Goal: Transaction & Acquisition: Obtain resource

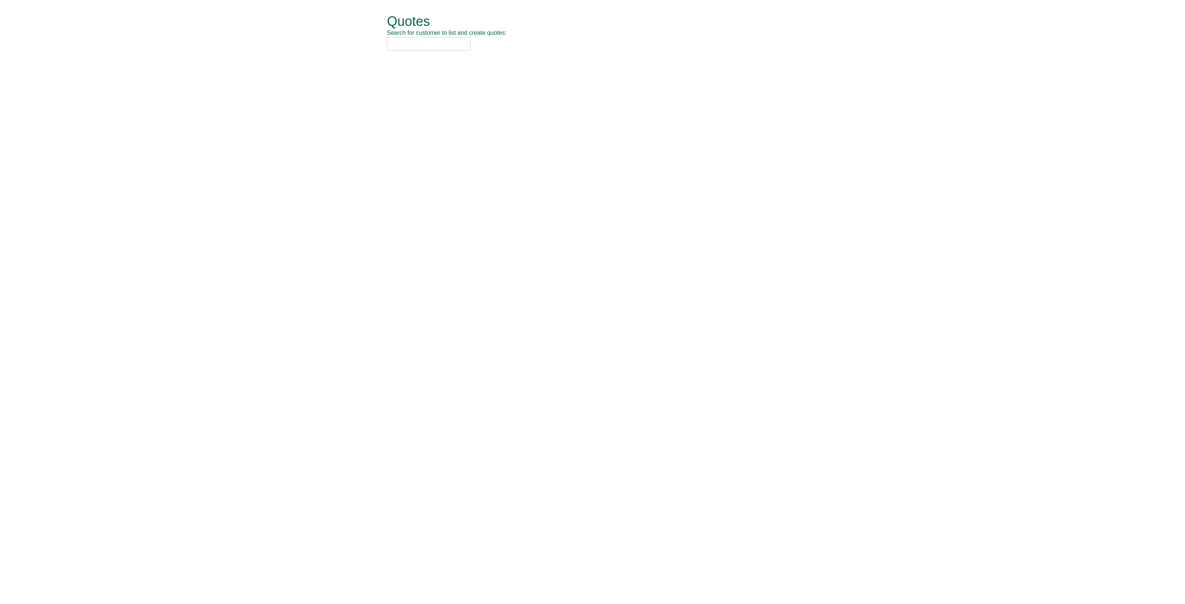
click at [404, 44] on input "text" at bounding box center [429, 44] width 84 height 14
type input "apetit"
click at [430, 58] on div "Apetito Ltd (APE01)" at bounding box center [584, 55] width 385 height 7
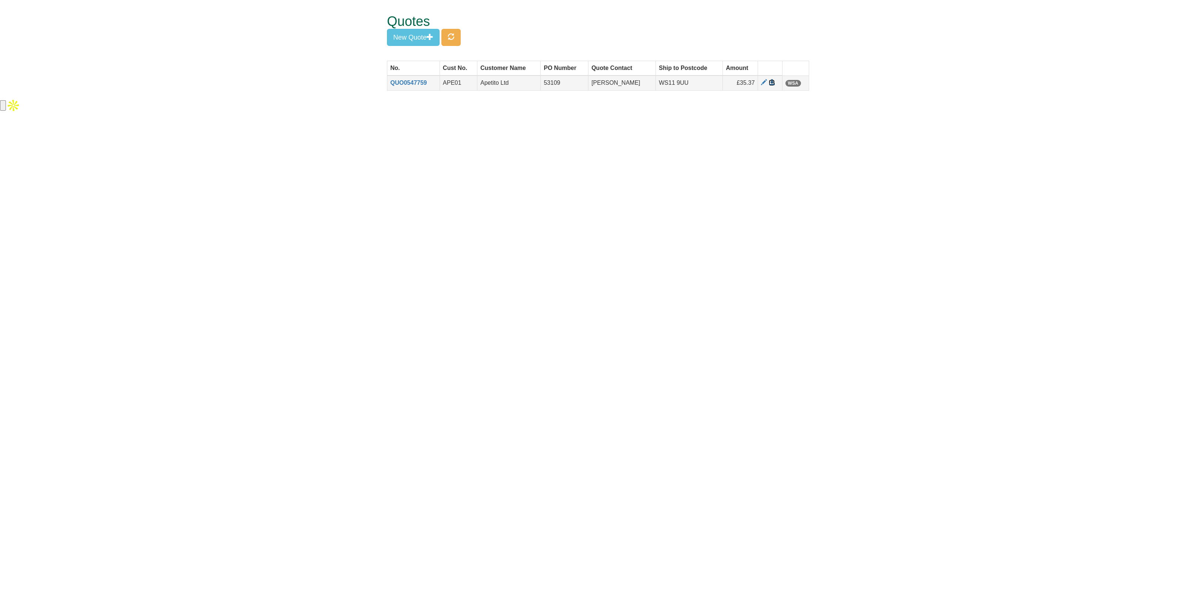
click at [770, 82] on span at bounding box center [772, 83] width 6 height 6
click at [407, 34] on button "New Quote" at bounding box center [413, 37] width 53 height 17
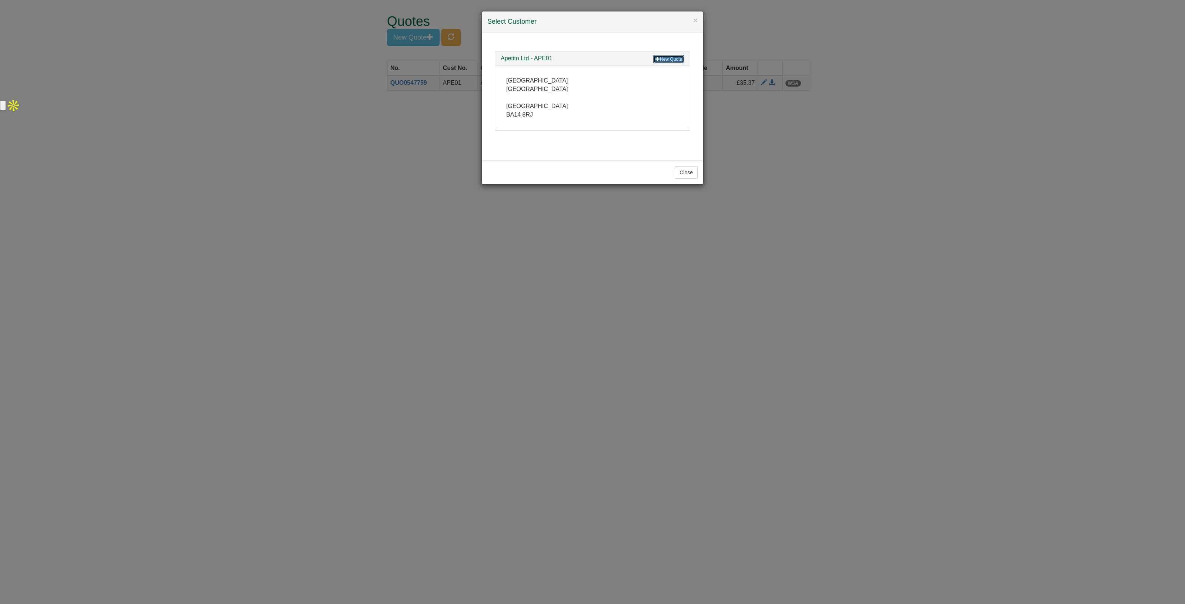
click at [660, 57] on link "New Quote" at bounding box center [668, 59] width 31 height 8
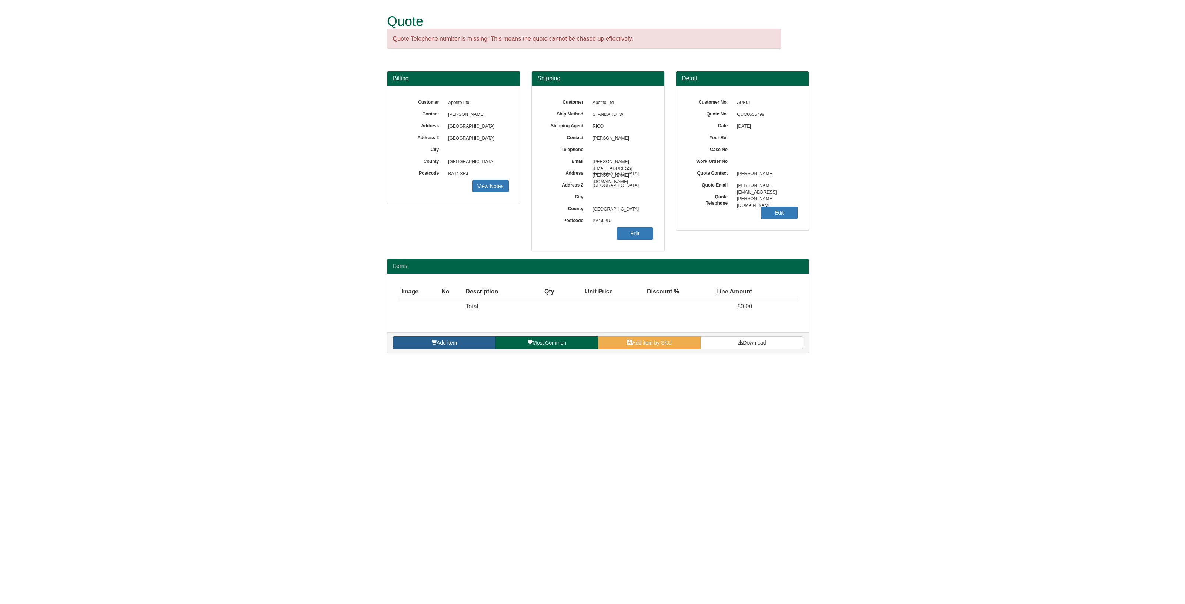
click at [431, 344] on span at bounding box center [433, 342] width 5 height 5
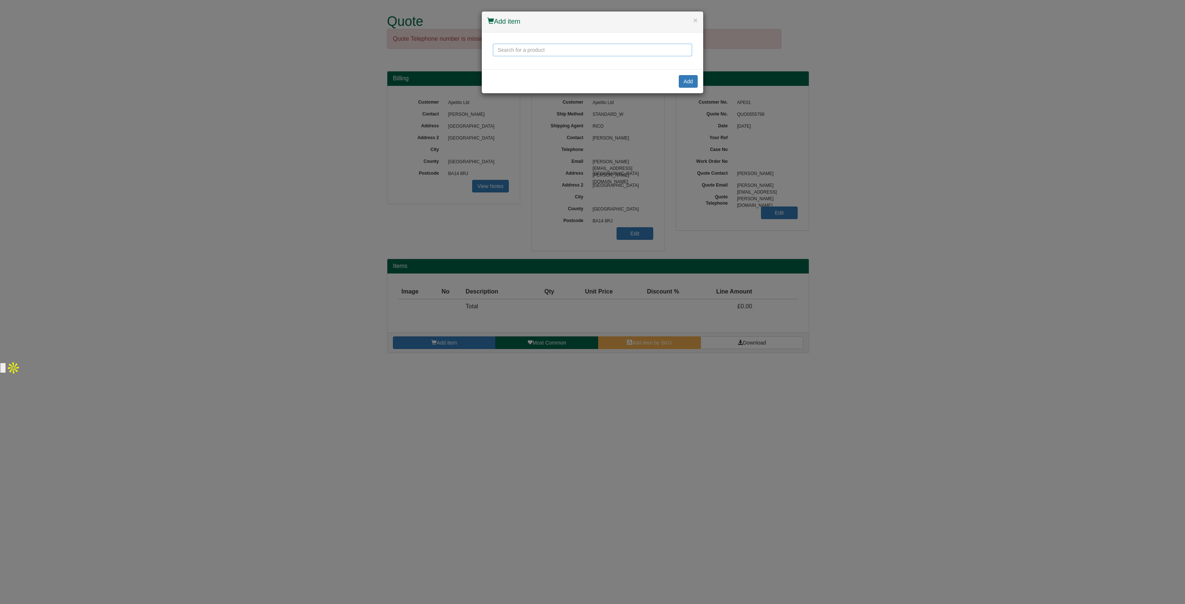
click at [511, 51] on input "text" at bounding box center [592, 50] width 199 height 13
click at [547, 65] on div "CBS Lima Monitor Arm" at bounding box center [593, 67] width 190 height 19
type input "CBS Lima Monitor Arm"
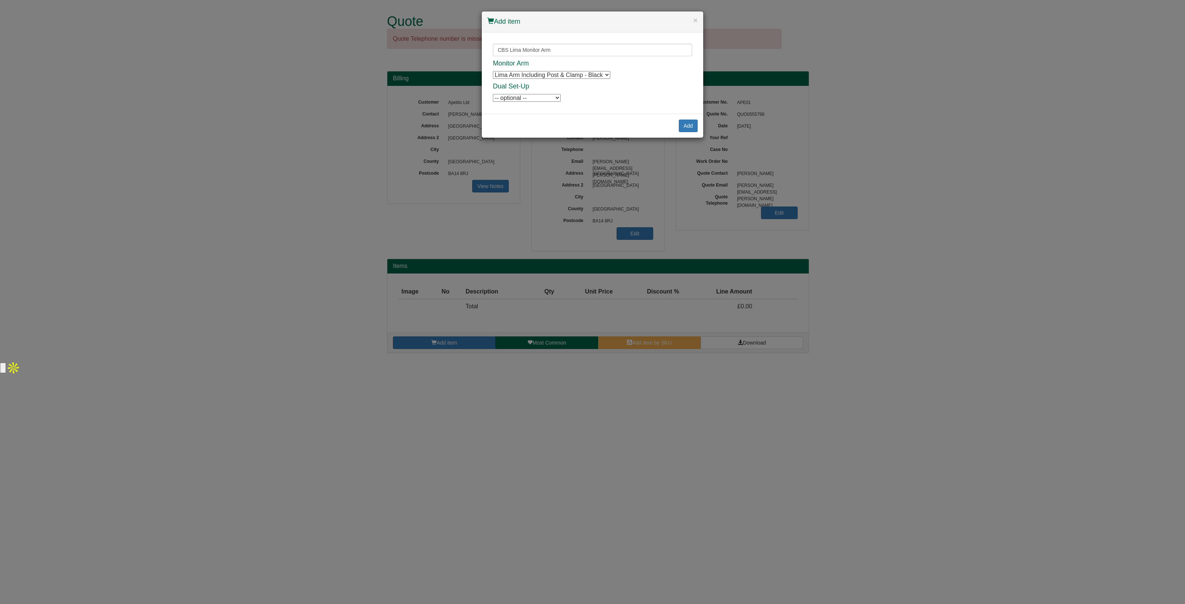
click at [540, 73] on select "Lima Arm Including Post & Clamp - Black Lima Arm Including Post & Clamp - Black…" at bounding box center [551, 75] width 117 height 8
drag, startPoint x: 540, startPoint y: 73, endPoint x: 526, endPoint y: 95, distance: 26.0
click at [540, 73] on select "Lima Arm Including Post & Clamp - Black Lima Arm Including Post & Clamp - Black…" at bounding box center [551, 75] width 117 height 8
click at [524, 97] on select "-- optional -- [GEOGRAPHIC_DATA] Arm Only - Black Lima Arm Only - Black Lima Ar…" at bounding box center [527, 98] width 68 height 8
select select "1830031BLA"
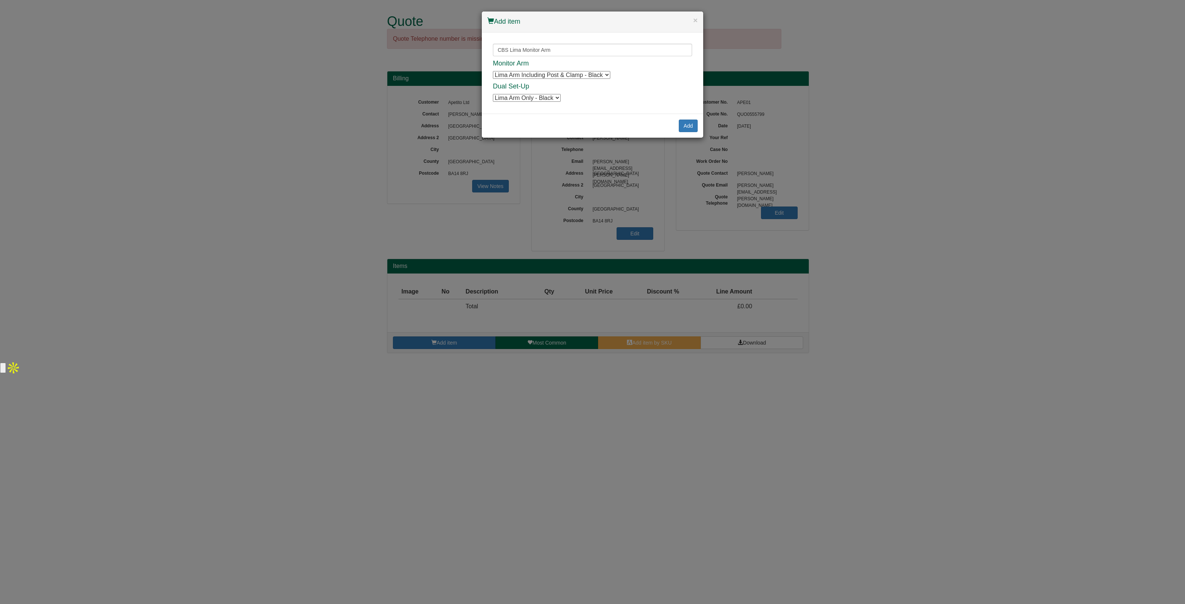
click at [493, 94] on select "-- optional -- [GEOGRAPHIC_DATA] Arm Only - Black Lima Arm Only - Black Lima Ar…" at bounding box center [527, 98] width 68 height 8
click at [688, 124] on button "Add" at bounding box center [688, 126] width 19 height 13
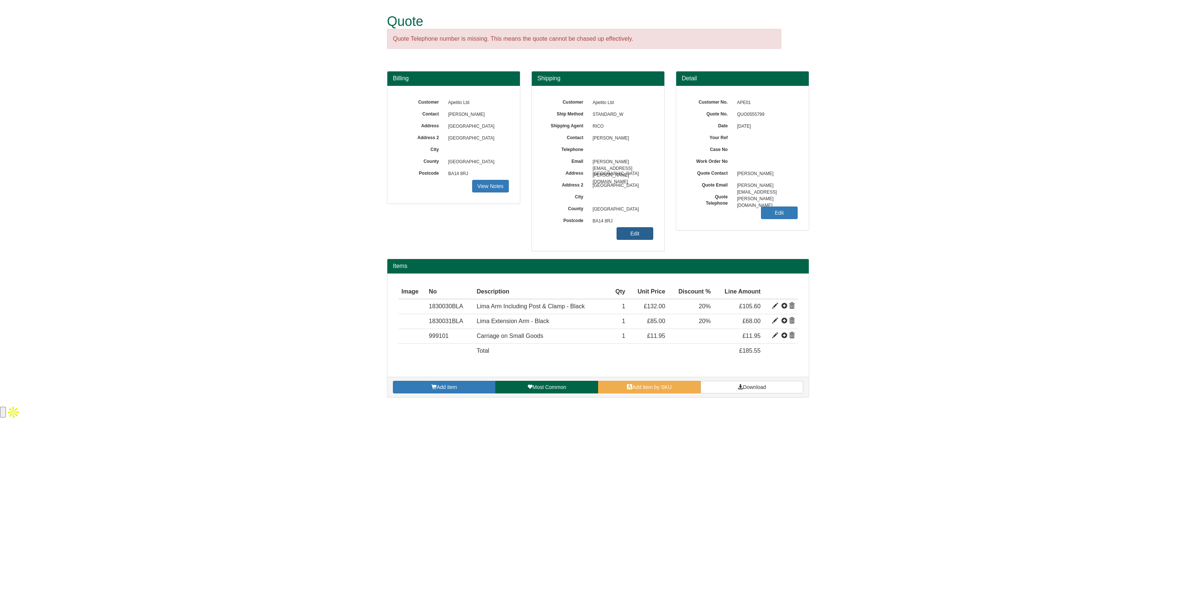
click at [638, 232] on link "Edit" at bounding box center [635, 233] width 37 height 13
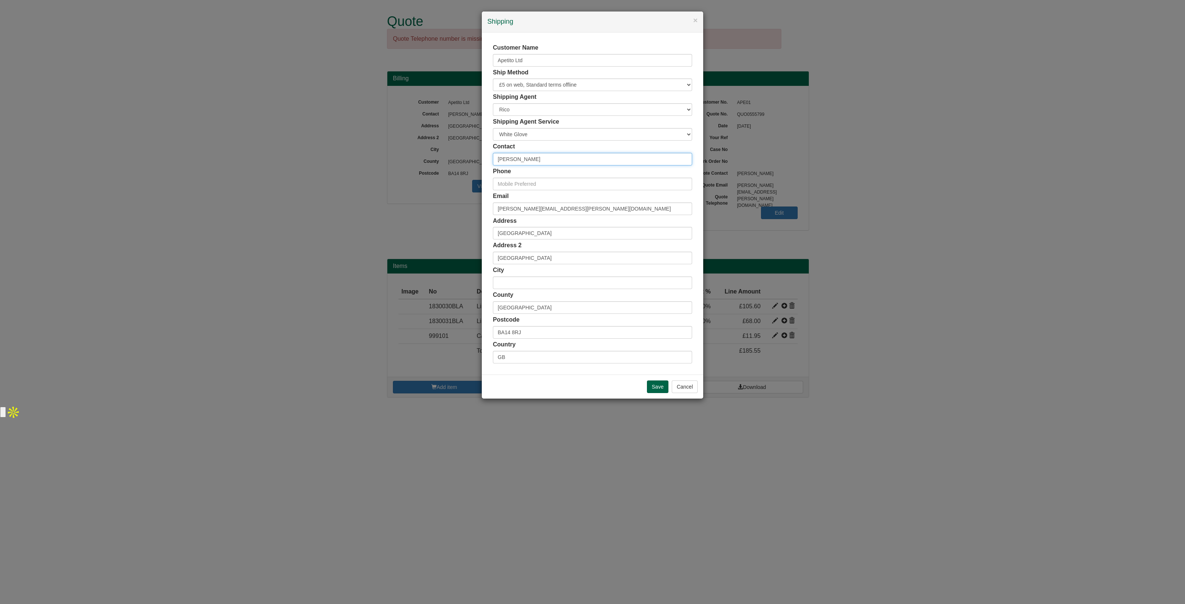
drag, startPoint x: 541, startPoint y: 162, endPoint x: 446, endPoint y: 162, distance: 95.2
click at [446, 162] on div "× Shipping Customer Name Apetito Ltd Ship Method Free of Charge £5 Flat Rate £7…" at bounding box center [592, 302] width 1185 height 604
paste input "[EMAIL_ADDRESS][DOMAIN_NAME]"
type input "[PERSON_NAME]"
drag, startPoint x: 567, startPoint y: 206, endPoint x: 470, endPoint y: 208, distance: 97.0
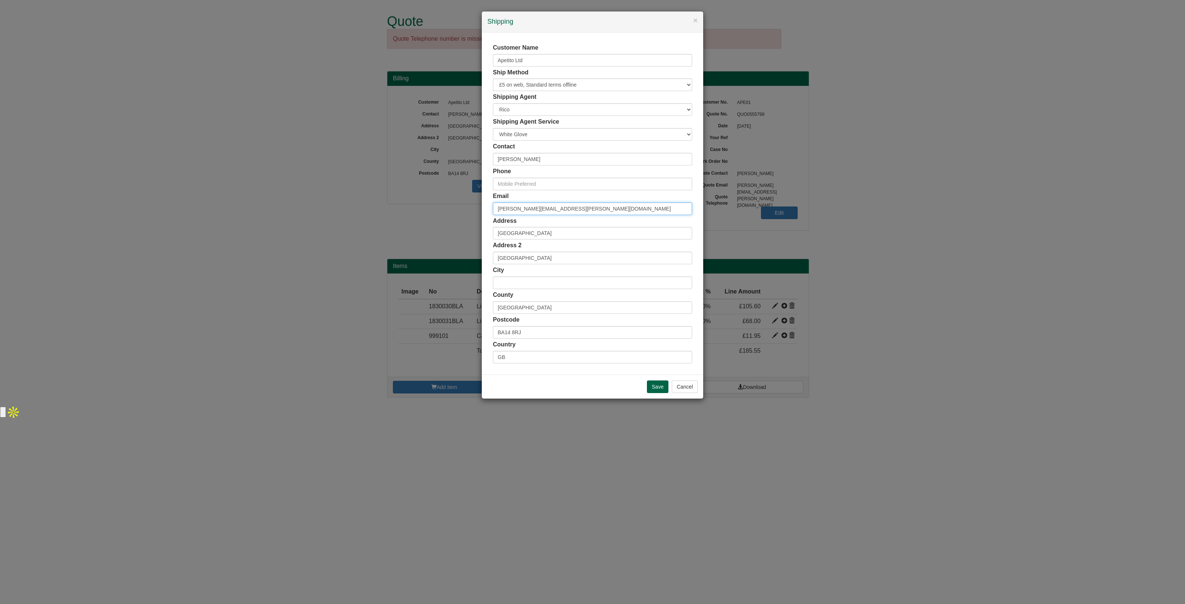
click at [470, 208] on div "× Shipping Customer Name Apetito Ltd Ship Method Free of Charge £5 Flat Rate £7…" at bounding box center [592, 302] width 1185 height 604
drag, startPoint x: 550, startPoint y: 207, endPoint x: 405, endPoint y: 204, distance: 144.4
click at [405, 204] on div "× Shipping Customer Name Apetito Ltd Ship Method Free of Charge £5 Flat Rate £7…" at bounding box center [592, 302] width 1185 height 604
drag, startPoint x: 531, startPoint y: 204, endPoint x: 459, endPoint y: 203, distance: 72.6
click at [459, 203] on div "× Shipping Customer Name Apetito Ltd Ship Method Free of Charge £5 Flat Rate £7…" at bounding box center [592, 302] width 1185 height 604
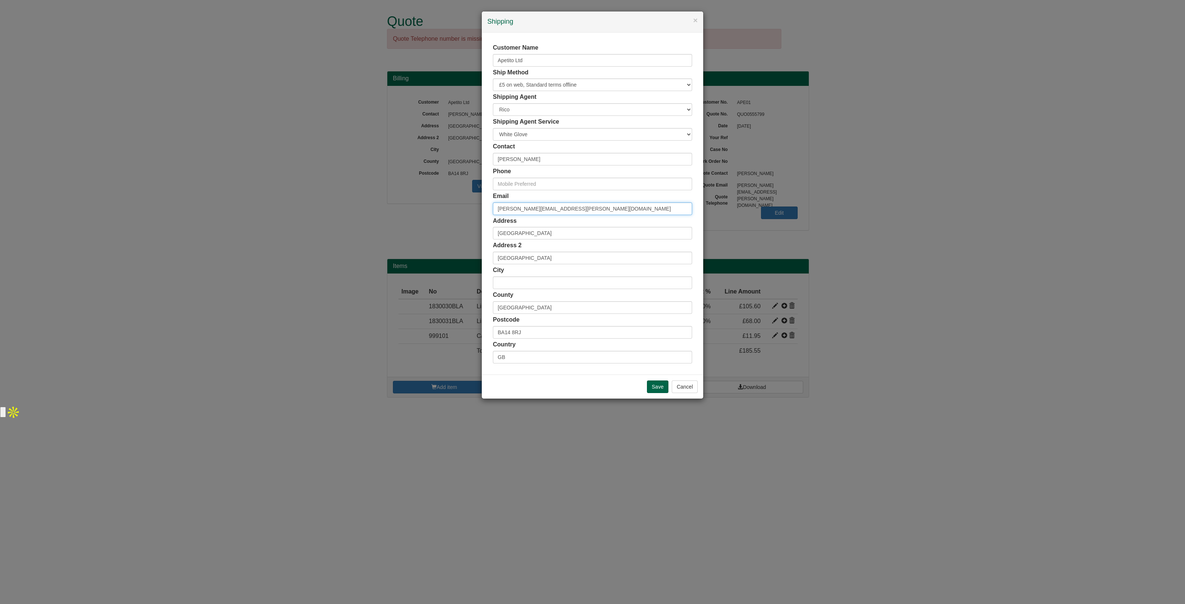
paste input "[EMAIL_ADDRESS][DOMAIN_NAME]"
type input "[EMAIL_ADDRESS][DOMAIN_NAME]"
drag, startPoint x: 534, startPoint y: 158, endPoint x: 437, endPoint y: 157, distance: 96.7
click at [437, 157] on div "× Shipping Customer Name Apetito Ltd Ship Method Free of Charge £5 Flat Rate £7…" at bounding box center [592, 302] width 1185 height 604
paste input "[PERSON_NAME]"
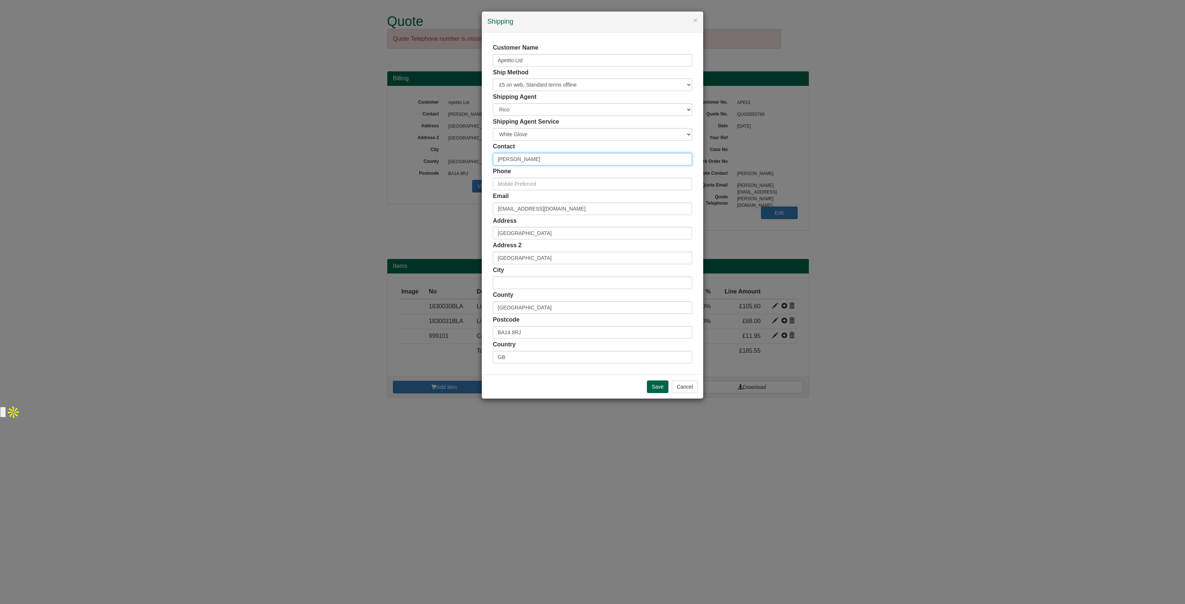
type input "[PERSON_NAME]"
click at [522, 180] on input "text" at bounding box center [592, 184] width 199 height 13
paste input "07443472053"
type input "07443472053"
drag, startPoint x: 467, startPoint y: 232, endPoint x: 444, endPoint y: 232, distance: 22.2
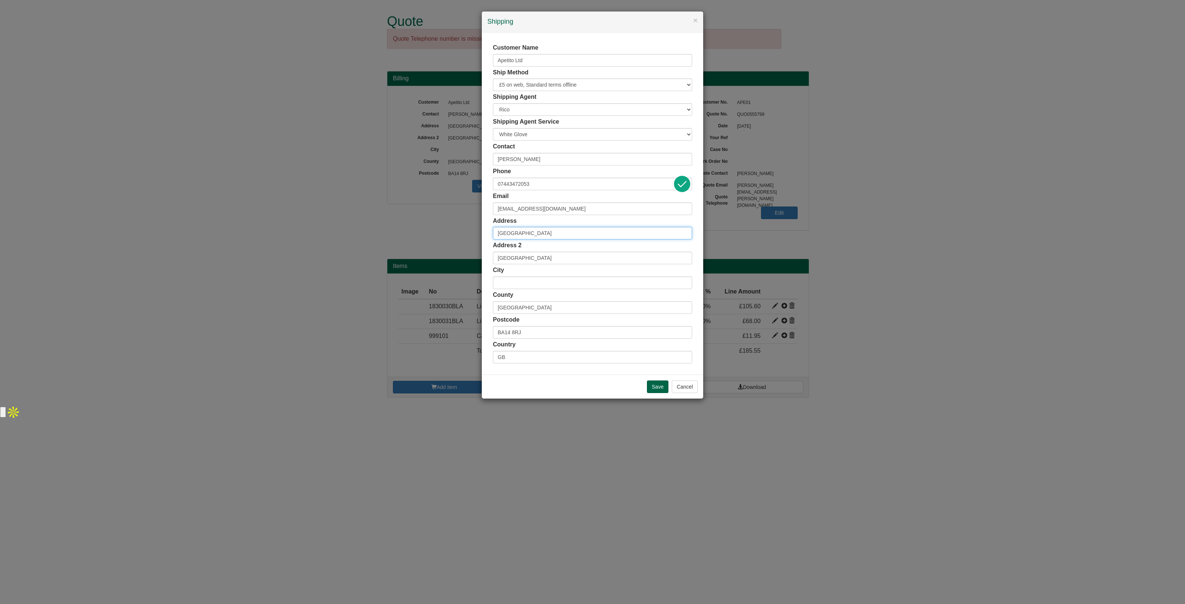
click at [444, 232] on div "× Shipping Customer Name Apetito Ltd Ship Method Free of Charge £5 Flat Rate £7…" at bounding box center [592, 302] width 1185 height 604
paste input "YO26 8EH"
click at [516, 244] on b "8EH" at bounding box center [514, 245] width 9 height 5
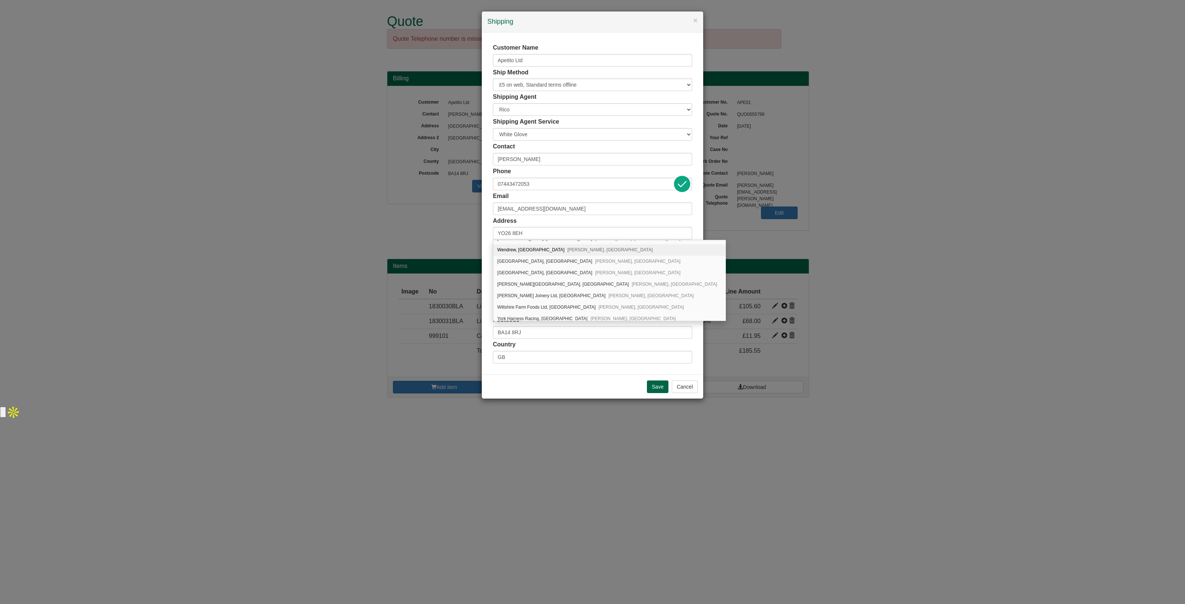
scroll to position [56, 0]
click at [632, 281] on span "[PERSON_NAME], [GEOGRAPHIC_DATA]" at bounding box center [674, 282] width 85 height 5
type input "[PERSON_NAME][GEOGRAPHIC_DATA]"
type input "[GEOGRAPHIC_DATA], [PERSON_NAME]"
type input "[GEOGRAPHIC_DATA]"
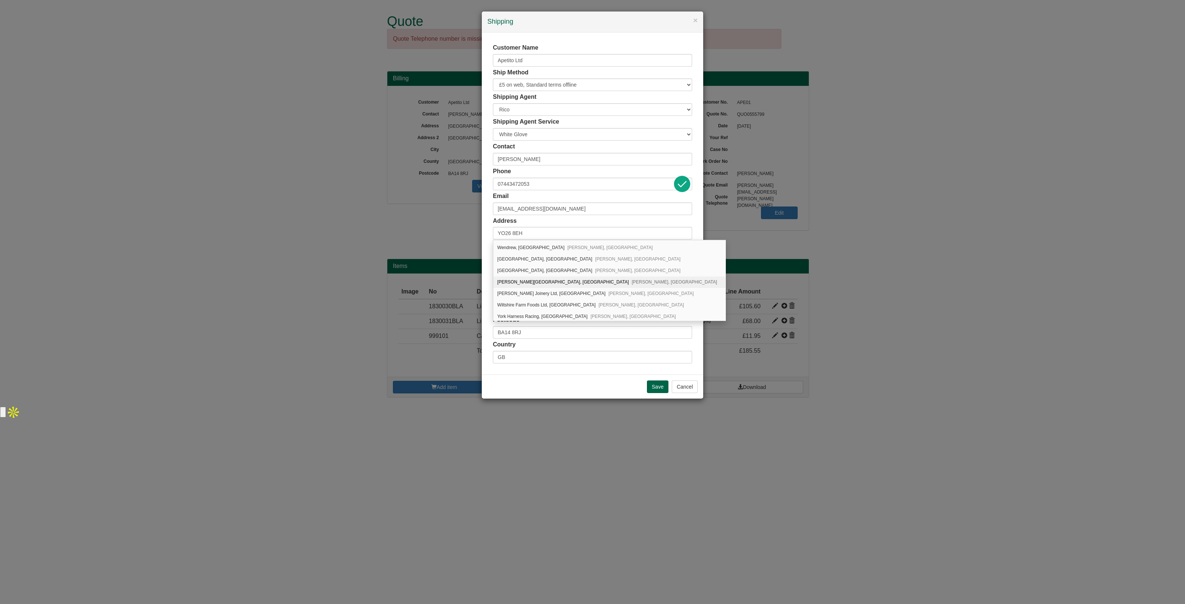
type input "[GEOGRAPHIC_DATA]"
type input "YO26 8EH"
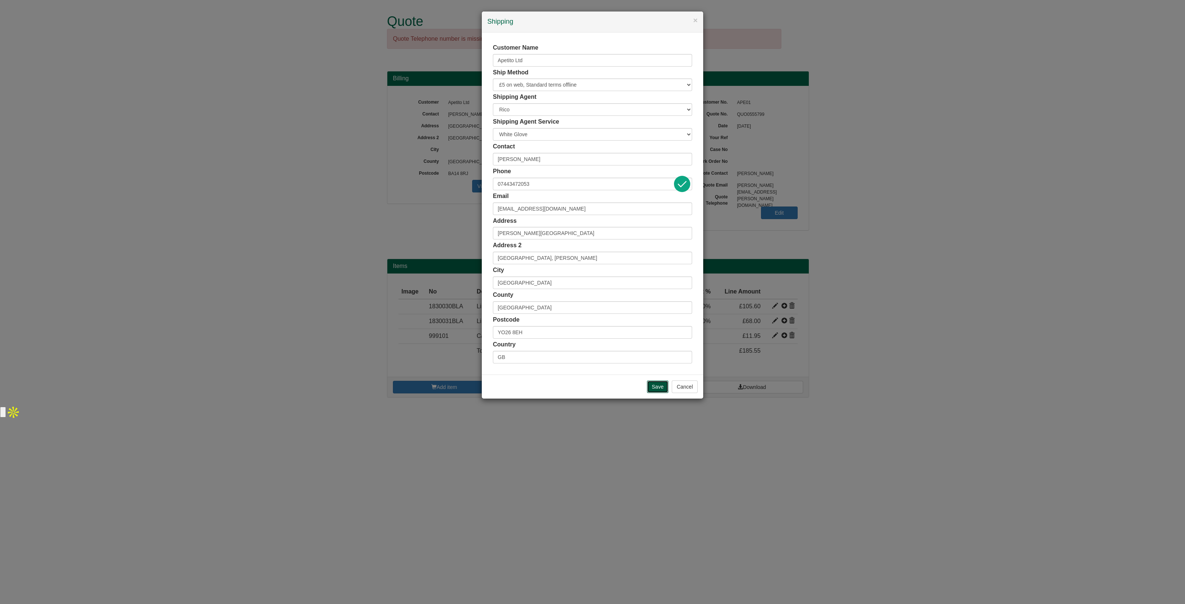
click at [652, 384] on input "Save" at bounding box center [657, 387] width 21 height 13
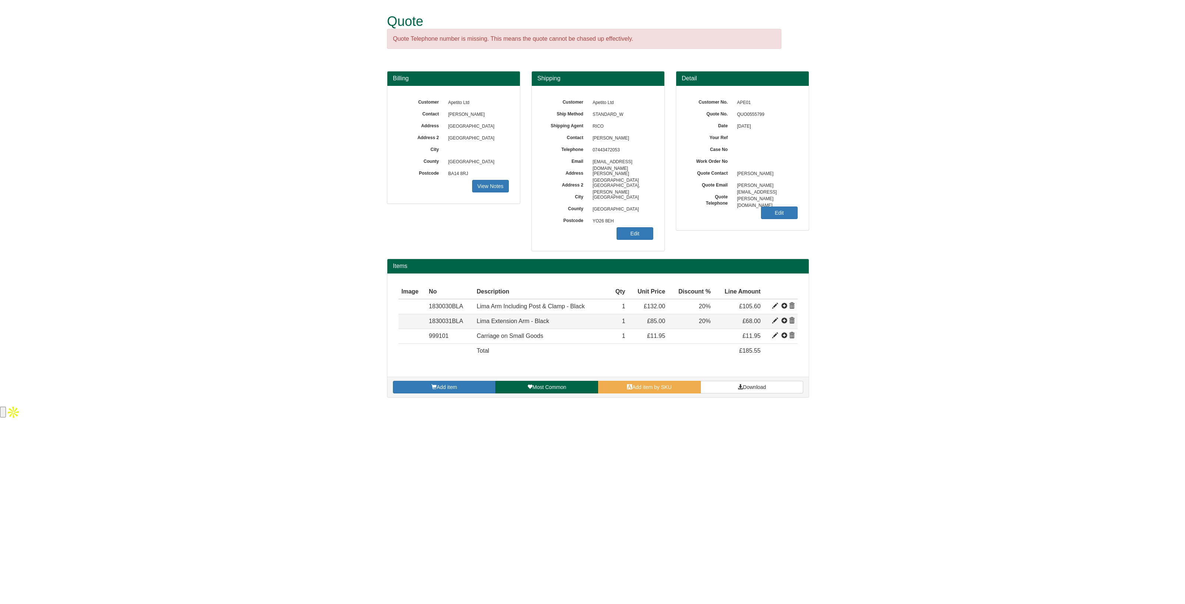
click at [793, 319] on span at bounding box center [792, 321] width 6 height 6
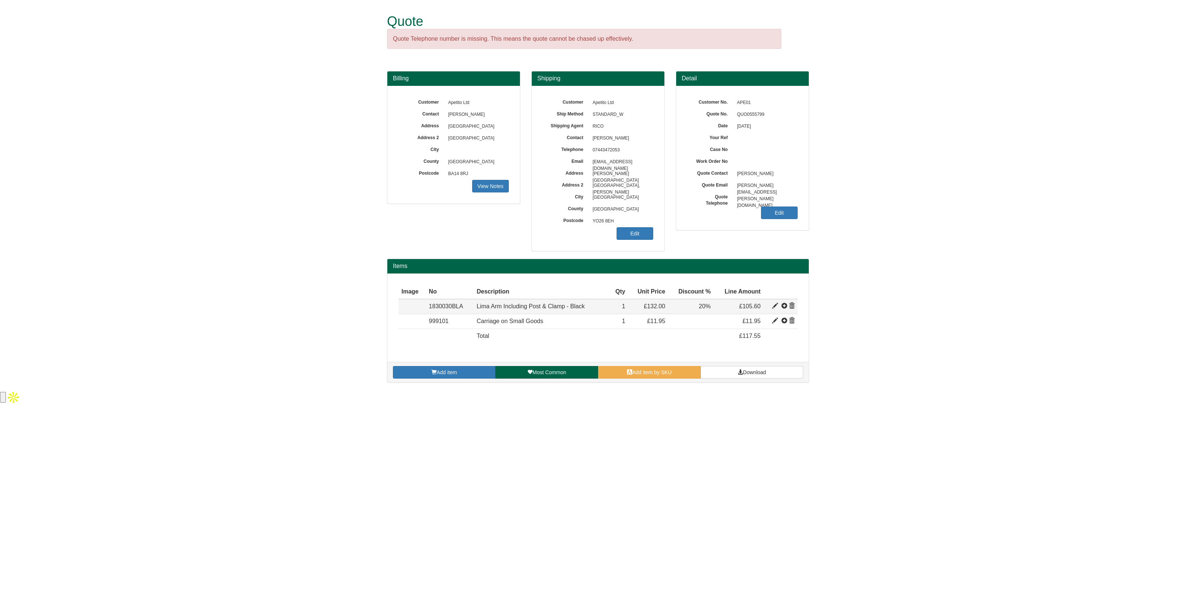
click at [775, 304] on span at bounding box center [775, 306] width 6 height 6
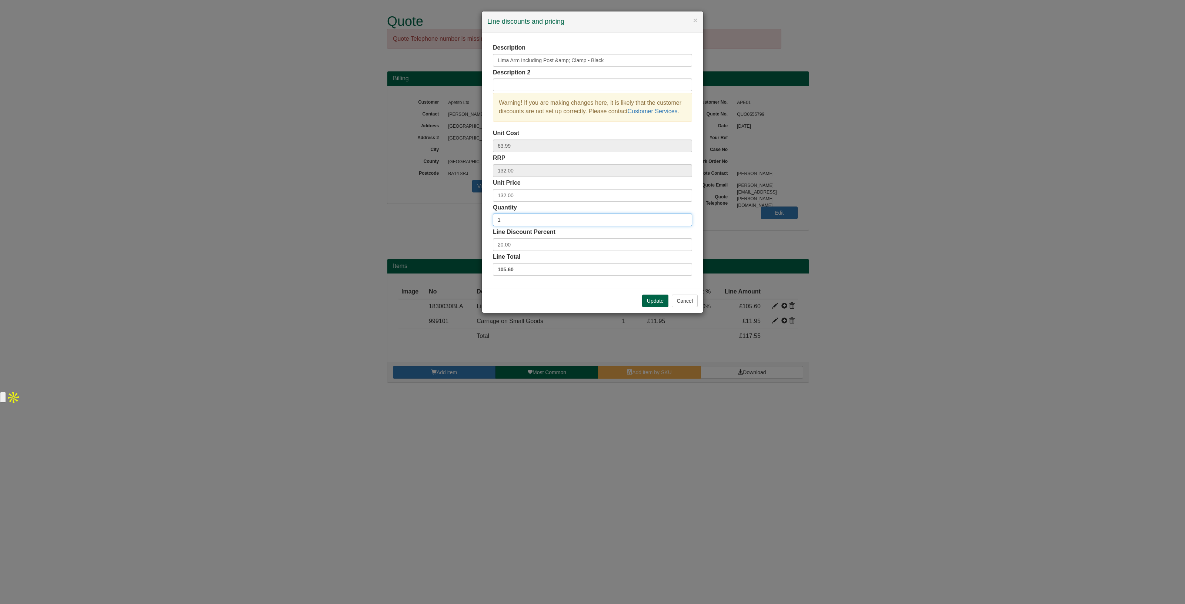
click at [520, 216] on input "1" at bounding box center [592, 220] width 199 height 13
type input "2"
click at [654, 304] on button "Update" at bounding box center [655, 301] width 26 height 13
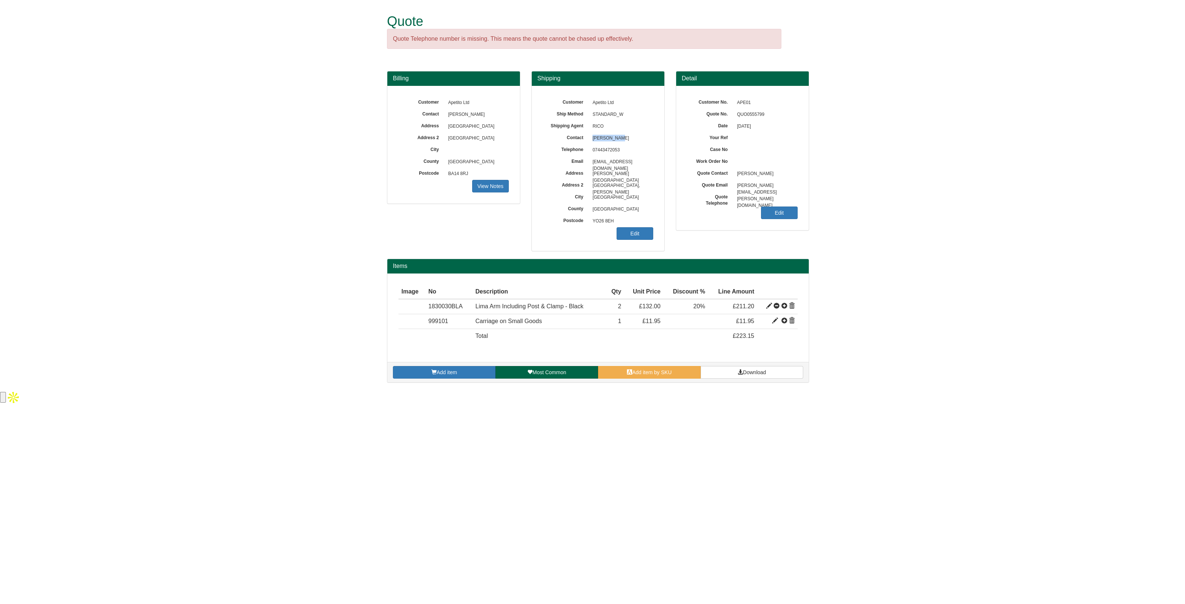
drag, startPoint x: 622, startPoint y: 135, endPoint x: 591, endPoint y: 141, distance: 31.7
click at [591, 141] on span "[PERSON_NAME]" at bounding box center [621, 139] width 64 height 12
copy span "[PERSON_NAME]"
click at [750, 371] on span "Download" at bounding box center [754, 373] width 23 height 6
